Goal: Communication & Community: Connect with others

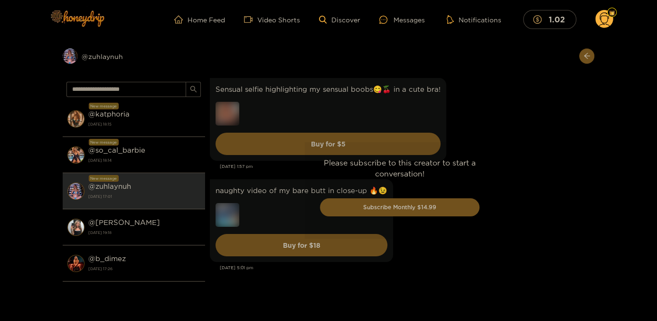
scroll to position [2589, 0]
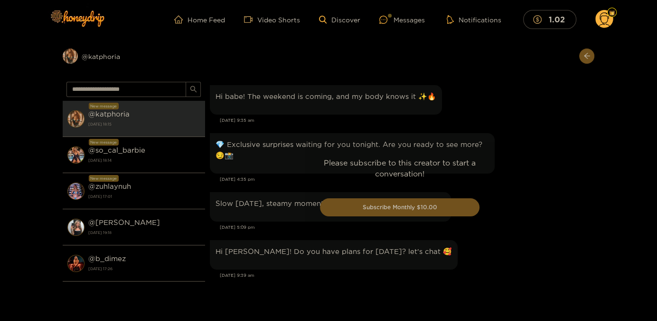
scroll to position [1281, 0]
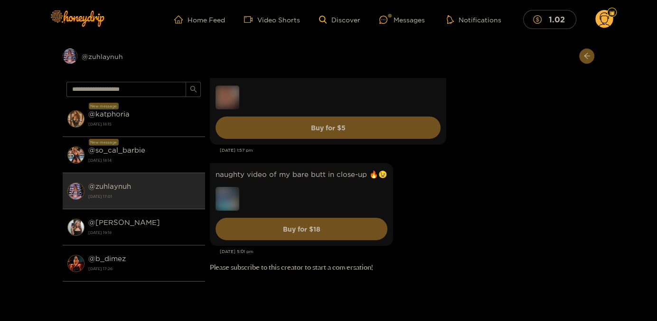
scroll to position [2673, 0]
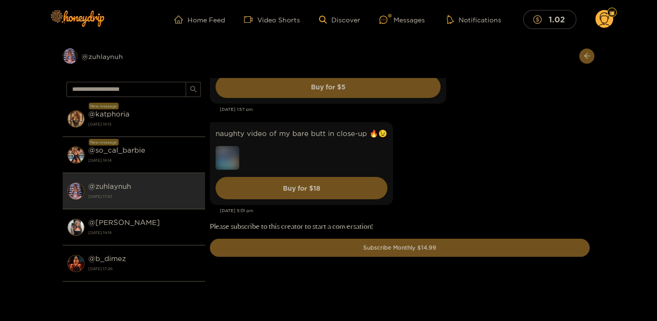
click at [141, 158] on strong "[DATE] 18:14" at bounding box center [144, 160] width 112 height 9
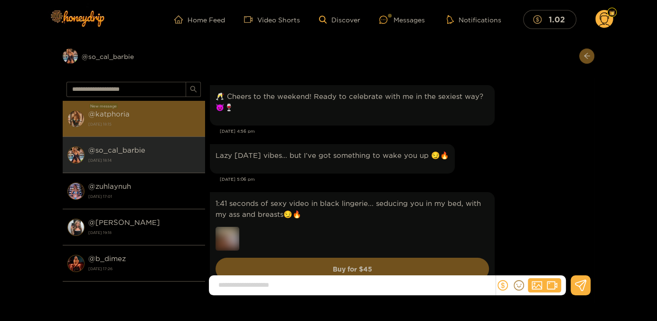
click at [156, 118] on div "@ katphoria [DATE] 18:15" at bounding box center [144, 118] width 112 height 21
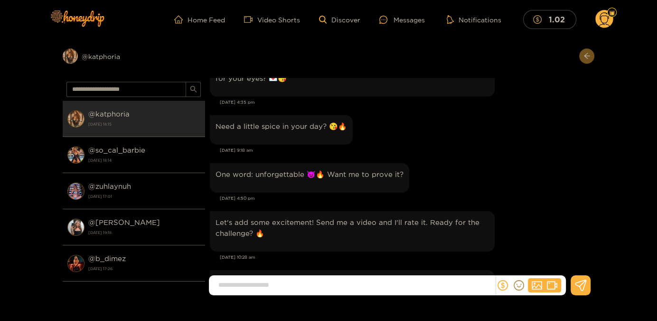
scroll to position [1276, 0]
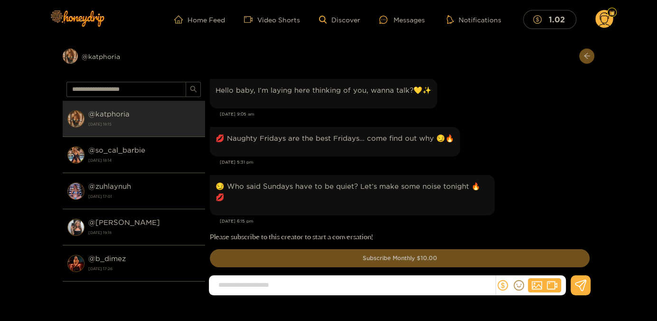
click at [323, 287] on input at bounding box center [355, 285] width 282 height 16
